Goal: Information Seeking & Learning: Check status

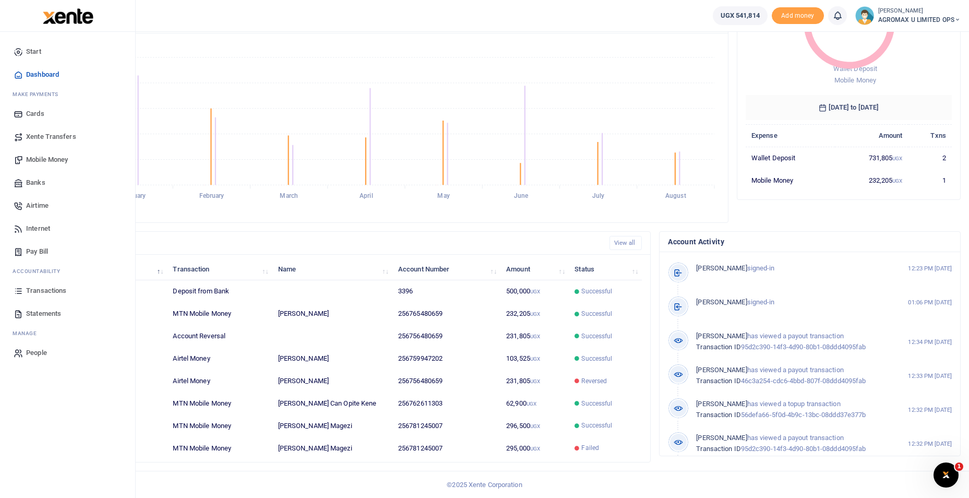
click at [44, 288] on span "Transactions" at bounding box center [46, 290] width 40 height 10
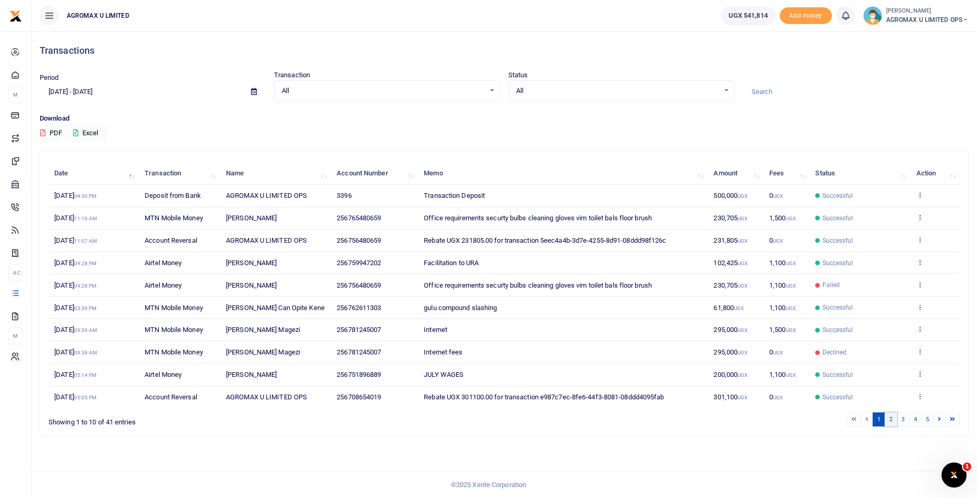
click at [892, 420] on link "2" at bounding box center [890, 419] width 13 height 14
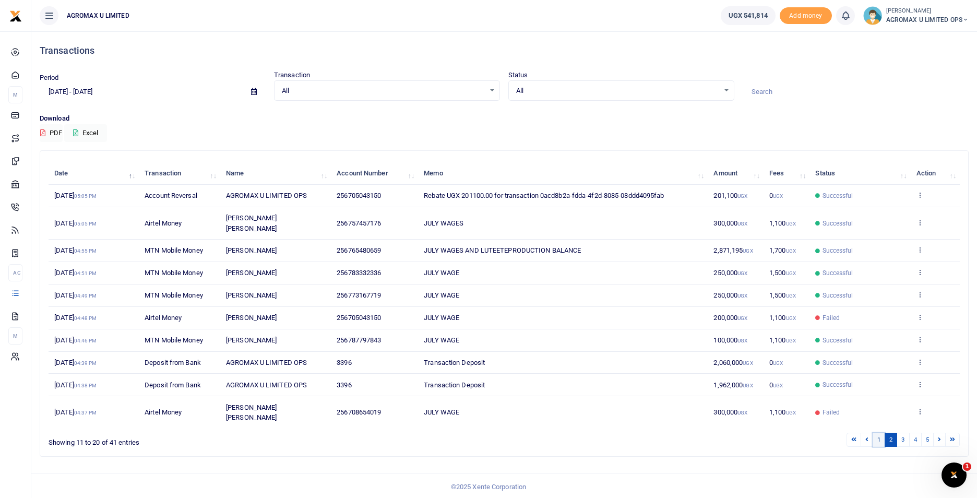
click at [881, 432] on link "1" at bounding box center [878, 439] width 13 height 14
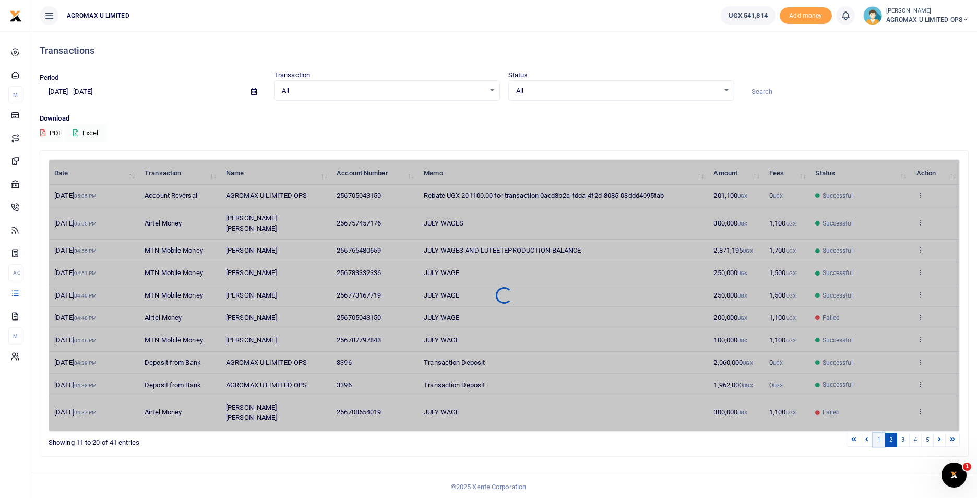
click at [878, 432] on link "1" at bounding box center [878, 439] width 13 height 14
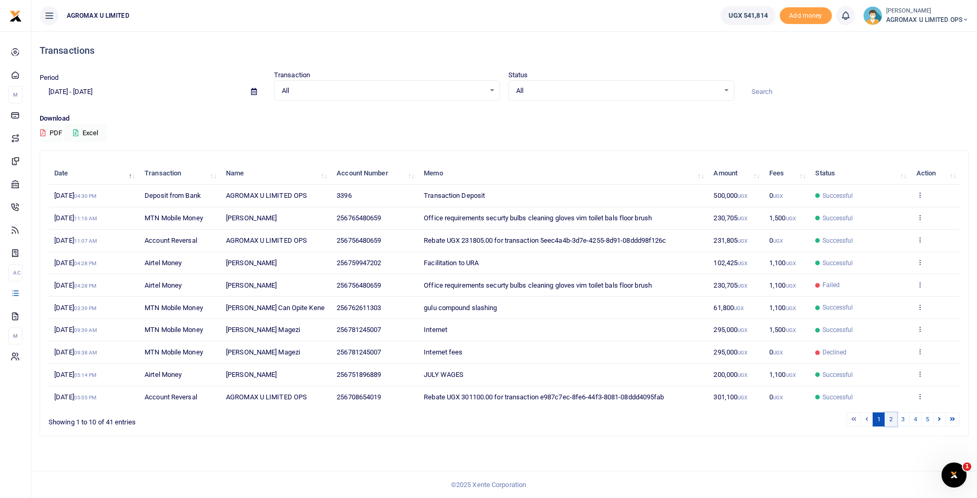
click at [888, 419] on link "2" at bounding box center [890, 419] width 13 height 14
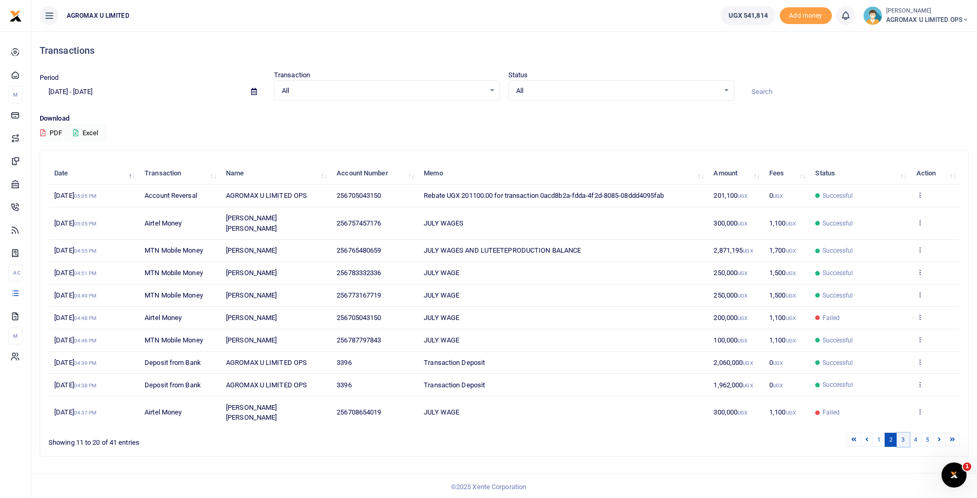
click at [904, 432] on link "3" at bounding box center [902, 439] width 13 height 14
